Goal: Task Accomplishment & Management: Manage account settings

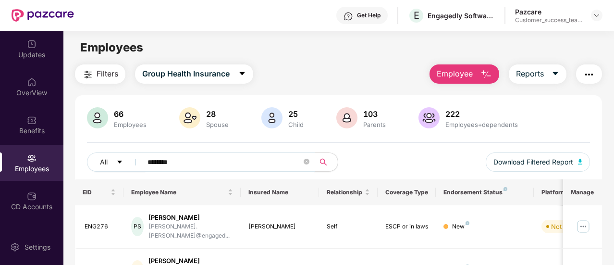
scroll to position [79, 0]
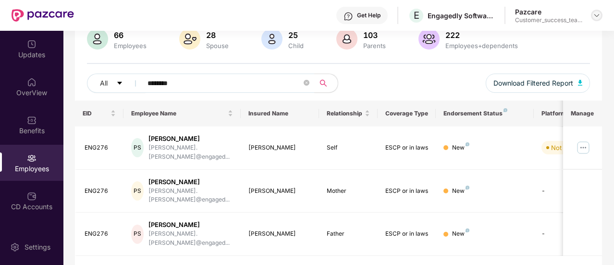
click at [596, 12] on img at bounding box center [597, 16] width 8 height 8
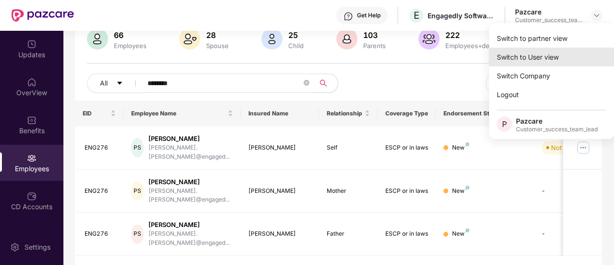
click at [566, 48] on div "Switch to User view" at bounding box center [551, 57] width 125 height 19
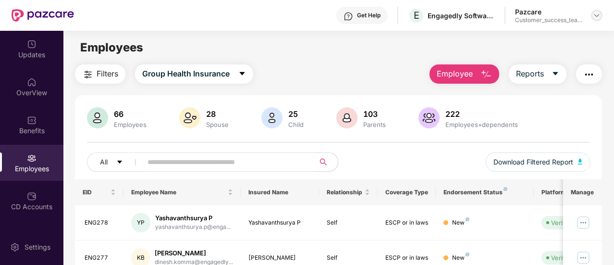
click at [598, 14] on img at bounding box center [597, 16] width 8 height 8
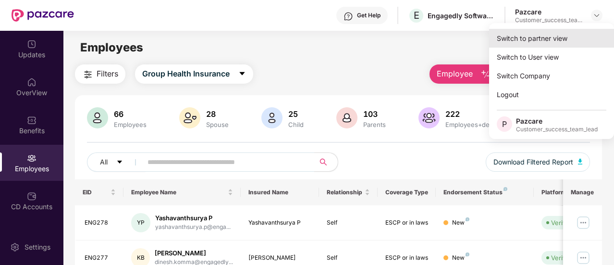
click at [563, 37] on div "Switch to partner view" at bounding box center [551, 38] width 125 height 19
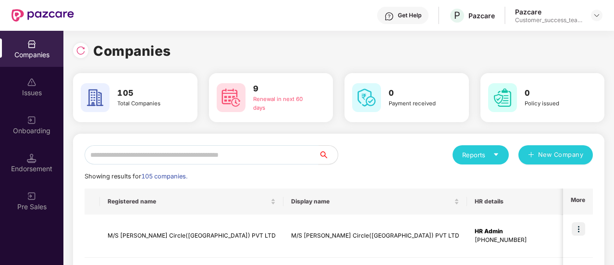
click at [165, 153] on input "text" at bounding box center [202, 154] width 234 height 19
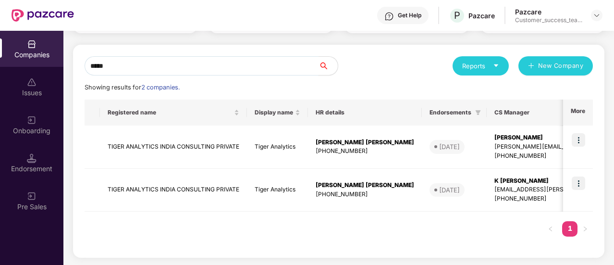
scroll to position [89, 0]
type input "*****"
click at [582, 140] on img at bounding box center [577, 139] width 13 height 13
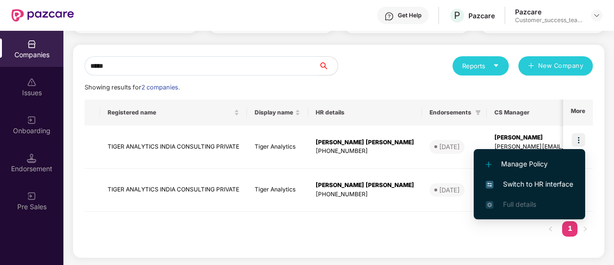
click at [533, 180] on span "Switch to HR interface" at bounding box center [529, 184] width 87 height 11
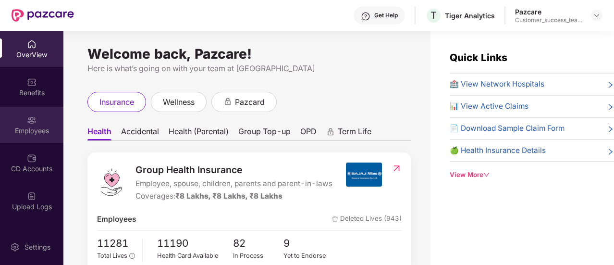
click at [35, 124] on div "Employees" at bounding box center [31, 125] width 63 height 36
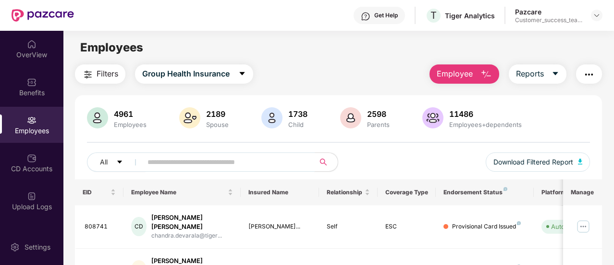
click at [193, 165] on input "text" at bounding box center [224, 162] width 154 height 14
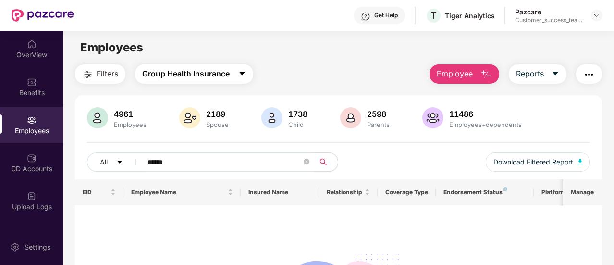
click at [185, 64] on button "Group Health Insurance" at bounding box center [194, 73] width 118 height 19
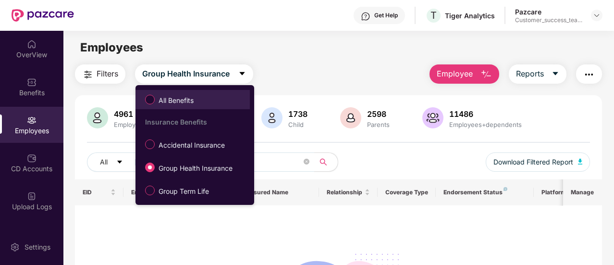
click at [183, 101] on span "All Benefits" at bounding box center [176, 100] width 43 height 11
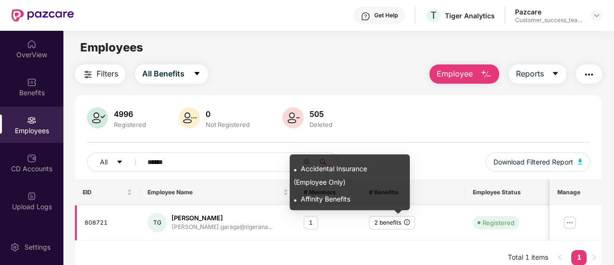
click at [405, 221] on icon "info-circle" at bounding box center [407, 222] width 6 height 6
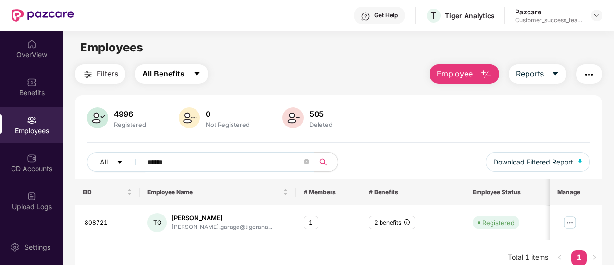
click at [185, 77] on button "All Benefits" at bounding box center [171, 73] width 73 height 19
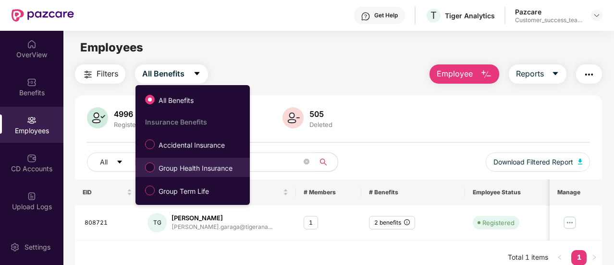
click at [178, 167] on span "Group Health Insurance" at bounding box center [196, 168] width 82 height 11
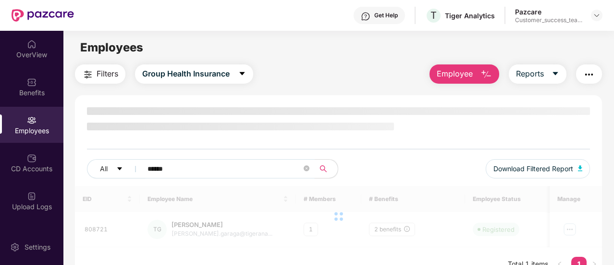
click at [183, 169] on input "******" at bounding box center [224, 168] width 154 height 14
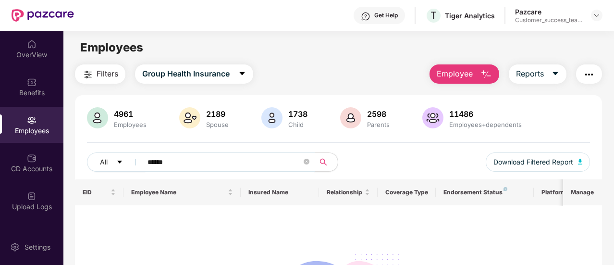
drag, startPoint x: 183, startPoint y: 169, endPoint x: 137, endPoint y: 153, distance: 48.6
click at [137, 153] on span "******" at bounding box center [225, 161] width 179 height 19
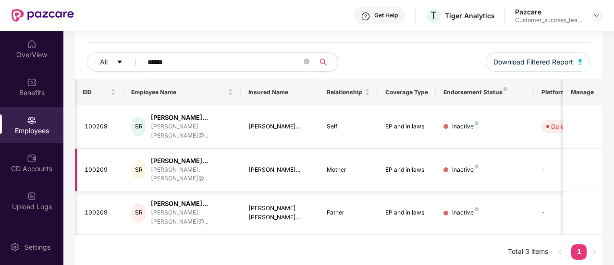
scroll to position [0, 96]
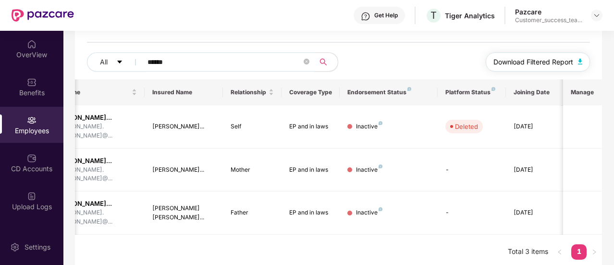
type input "******"
click at [545, 61] on span "Download Filtered Report" at bounding box center [533, 62] width 80 height 11
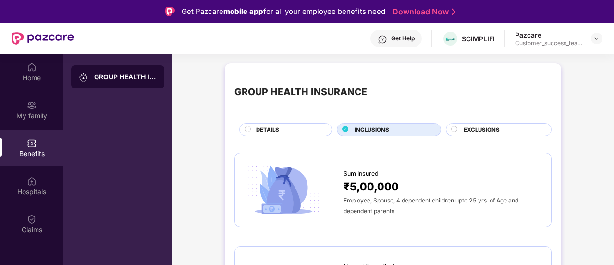
scroll to position [1120, 0]
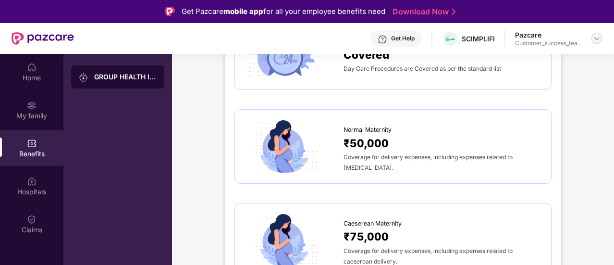
click at [595, 35] on img at bounding box center [597, 39] width 8 height 8
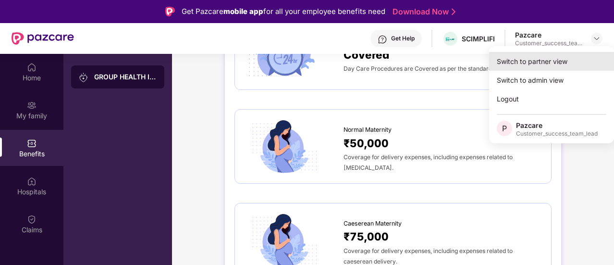
click at [567, 58] on div "Switch to partner view" at bounding box center [551, 61] width 125 height 19
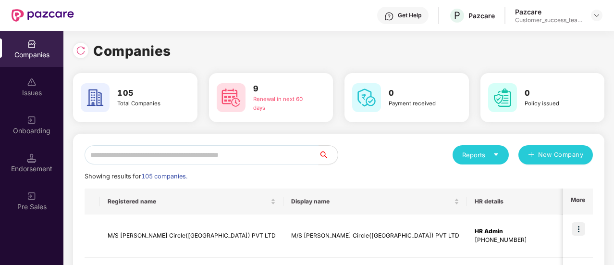
click at [134, 150] on input "text" at bounding box center [202, 154] width 234 height 19
click at [80, 56] on div at bounding box center [80, 50] width 15 height 15
click at [262, 154] on input "text" at bounding box center [202, 154] width 234 height 19
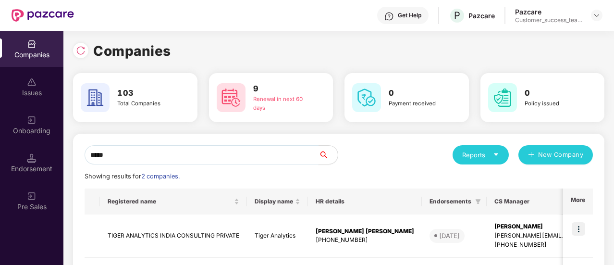
scroll to position [60, 0]
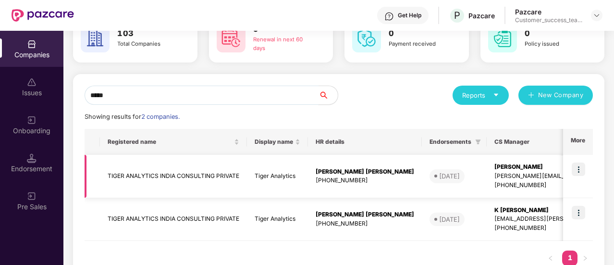
type input "*****"
click at [576, 169] on img at bounding box center [577, 168] width 13 height 13
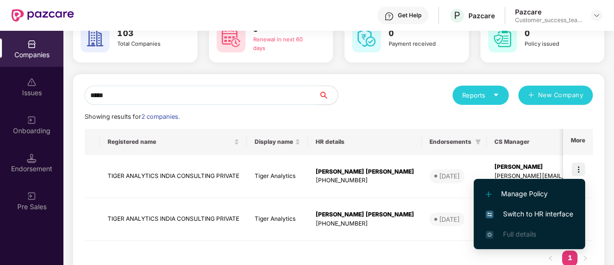
click at [543, 218] on span "Switch to HR interface" at bounding box center [529, 213] width 87 height 11
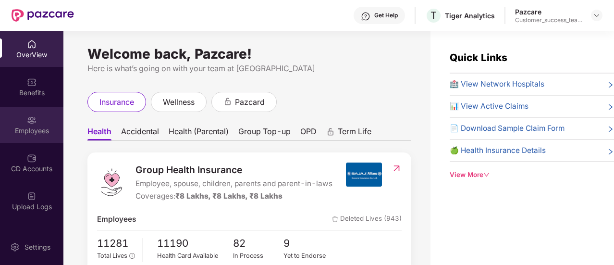
click at [25, 126] on div "Employees" at bounding box center [31, 131] width 63 height 10
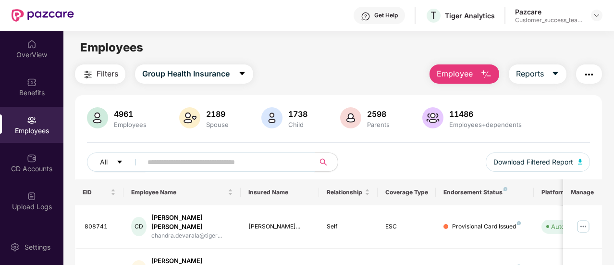
click at [182, 166] on input "text" at bounding box center [224, 162] width 154 height 14
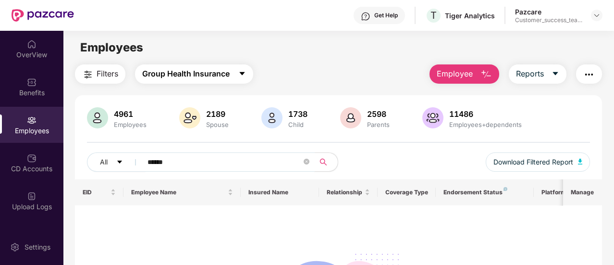
type input "******"
click at [197, 73] on span "Group Health Insurance" at bounding box center [185, 74] width 87 height 12
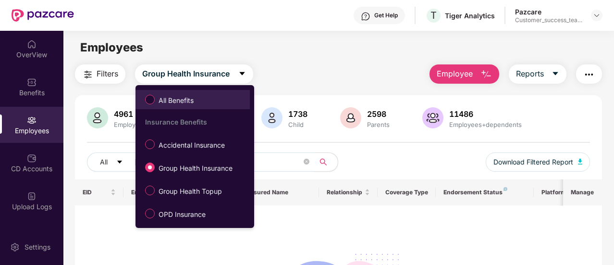
click at [206, 98] on span "All Benefits" at bounding box center [192, 99] width 105 height 16
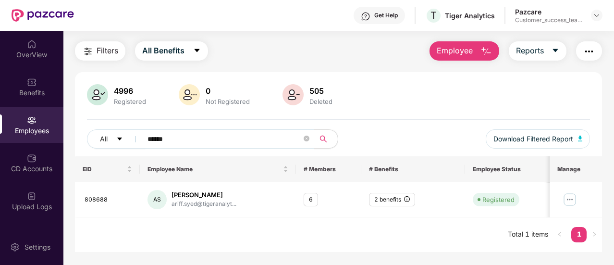
scroll to position [31, 0]
